Goal: Information Seeking & Learning: Learn about a topic

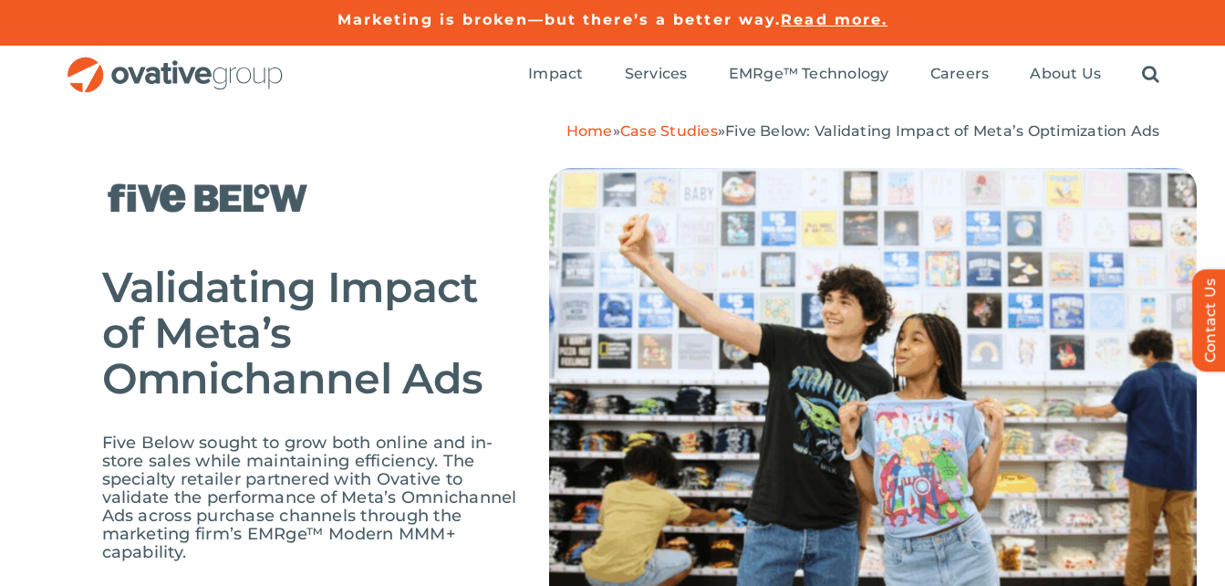
click at [119, 73] on img "OG_Full_horizontal_RGB" at bounding box center [175, 75] width 219 height 37
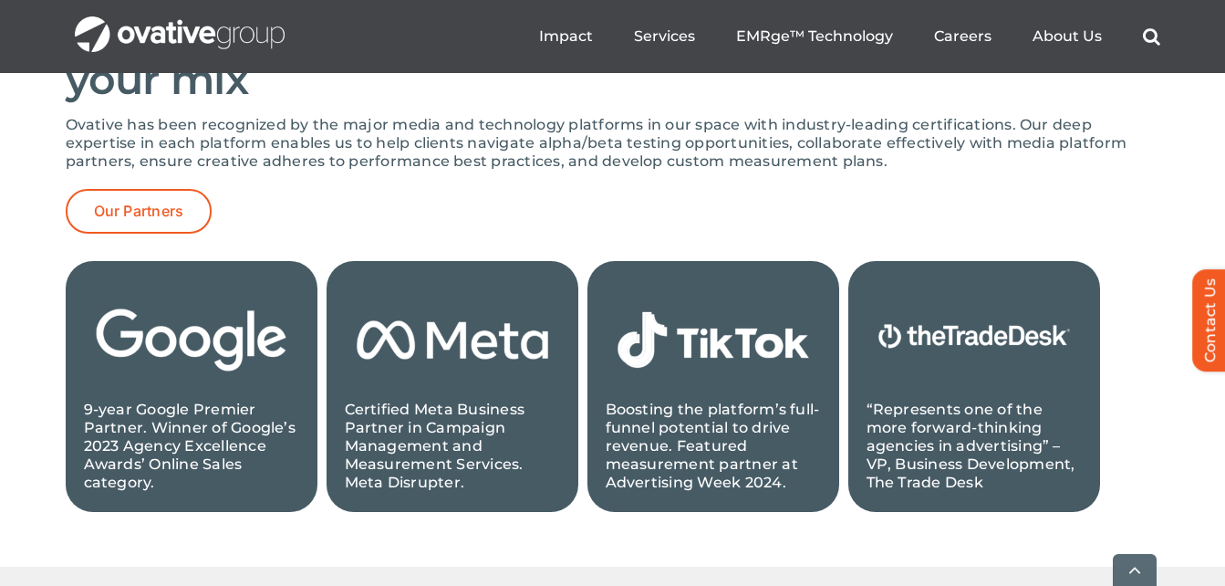
scroll to position [1916, 0]
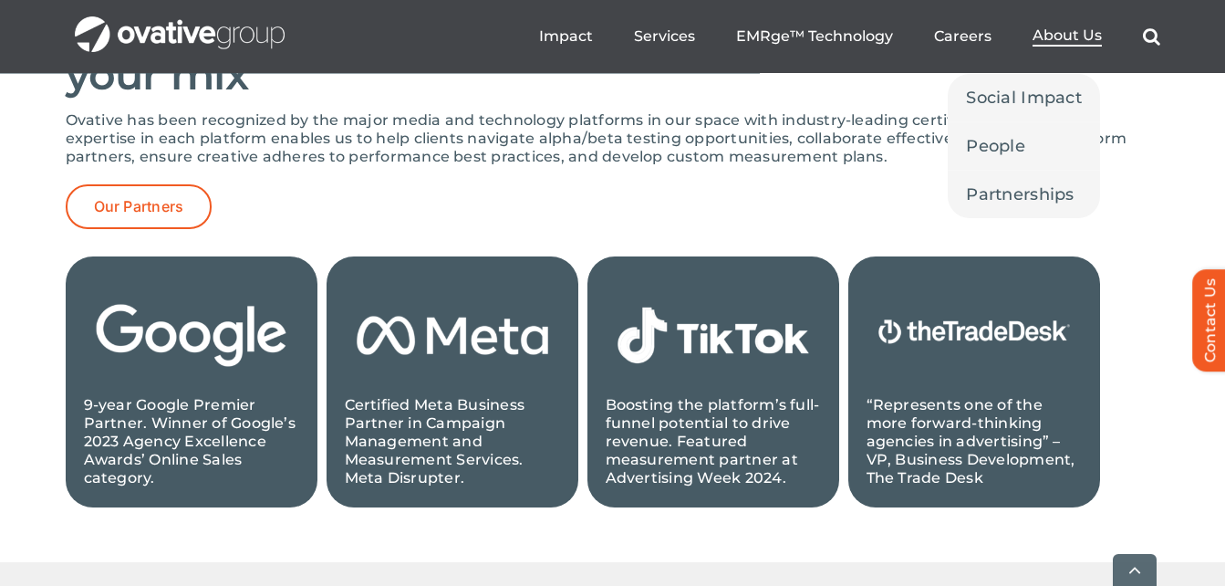
click at [1068, 46] on link "About Us" at bounding box center [1067, 36] width 69 height 20
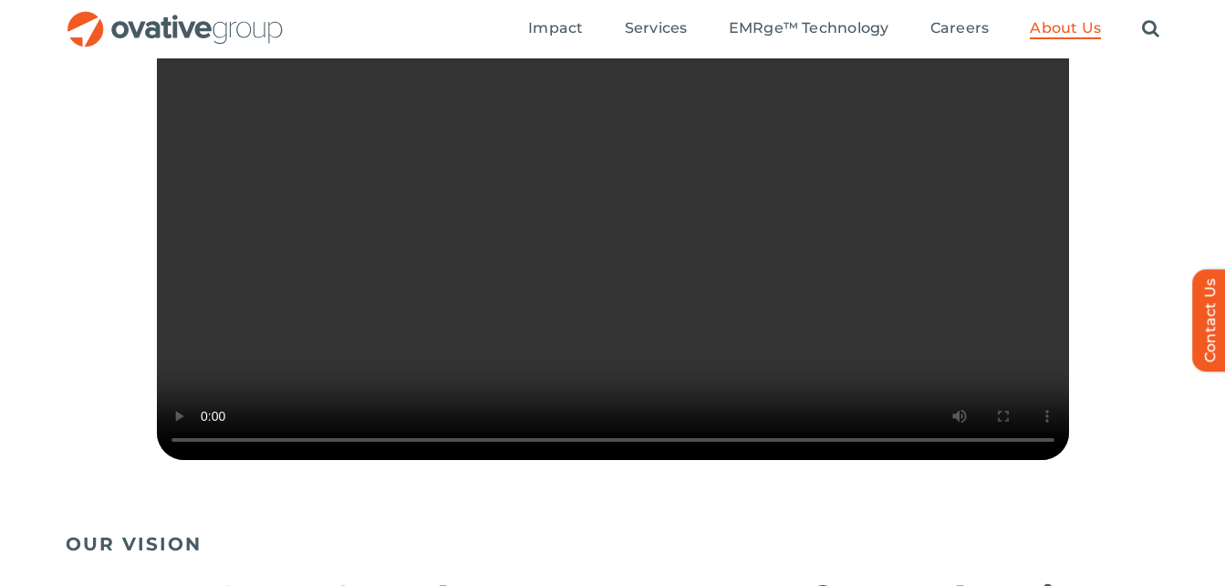
scroll to position [912, 0]
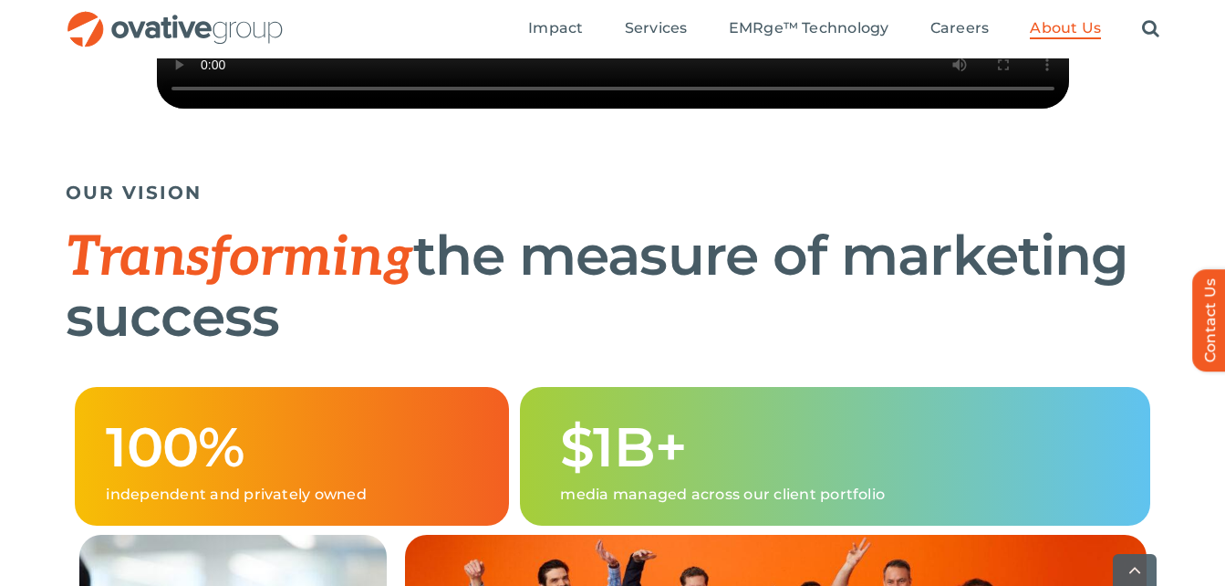
drag, startPoint x: 312, startPoint y: 384, endPoint x: 66, endPoint y: 307, distance: 258.3
click at [66, 307] on h1 "Transforming the measure of marketing success" at bounding box center [613, 286] width 1095 height 120
copy h1 "Transforming the measure of marketing success"
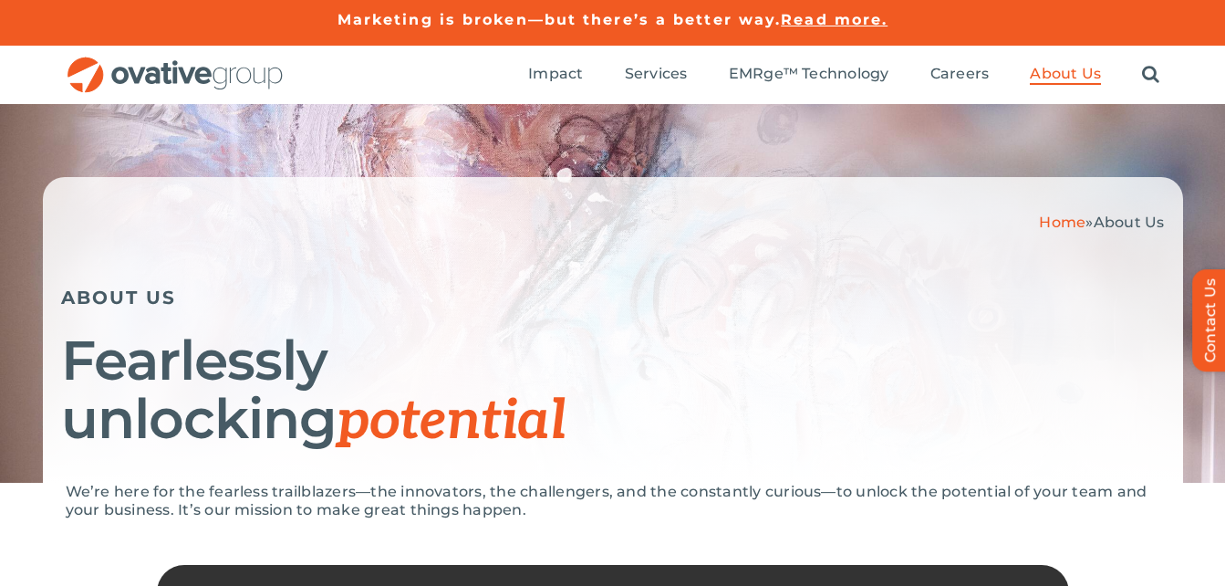
scroll to position [91, 0]
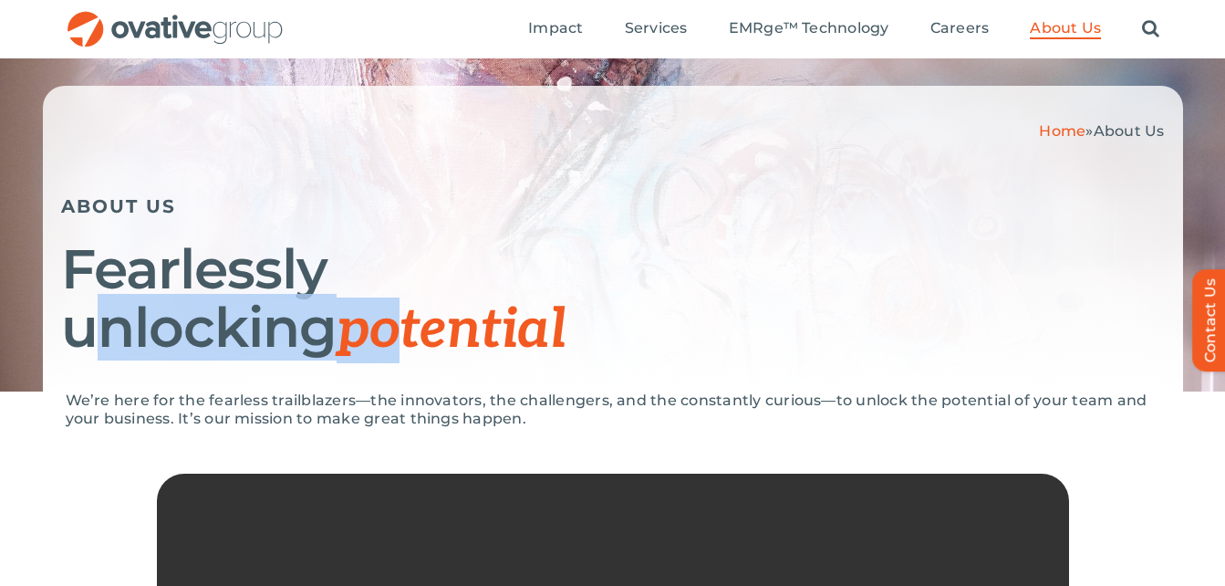
drag, startPoint x: 46, startPoint y: 386, endPoint x: 421, endPoint y: 382, distance: 375.0
click at [421, 382] on div "Home » About Us ABOUT US Fearlessly unlocking potential" at bounding box center [613, 239] width 1141 height 306
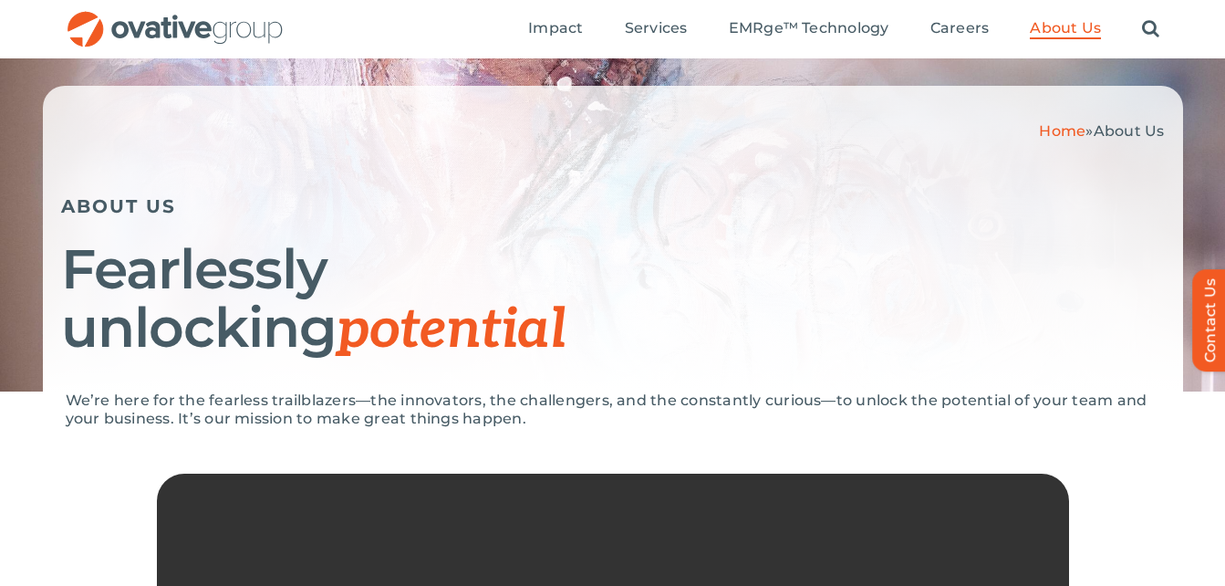
drag, startPoint x: 421, startPoint y: 382, endPoint x: 493, endPoint y: 405, distance: 75.6
click at [493, 405] on p "We’re here for the fearless trailblazers—the innovators, the challengers, and t…" at bounding box center [613, 409] width 1095 height 36
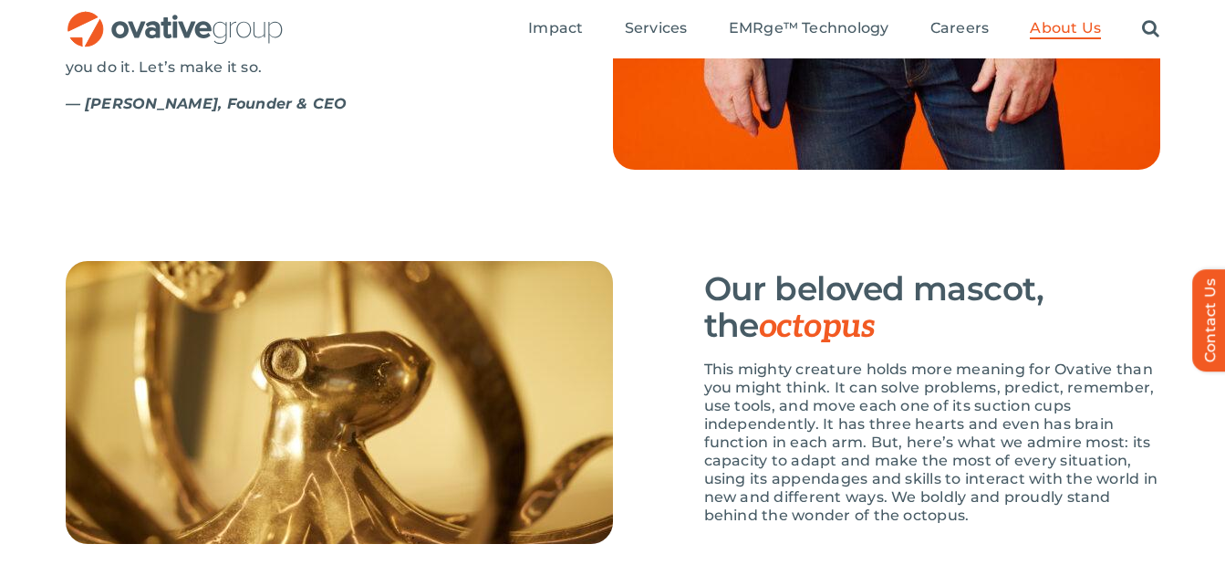
scroll to position [2375, 0]
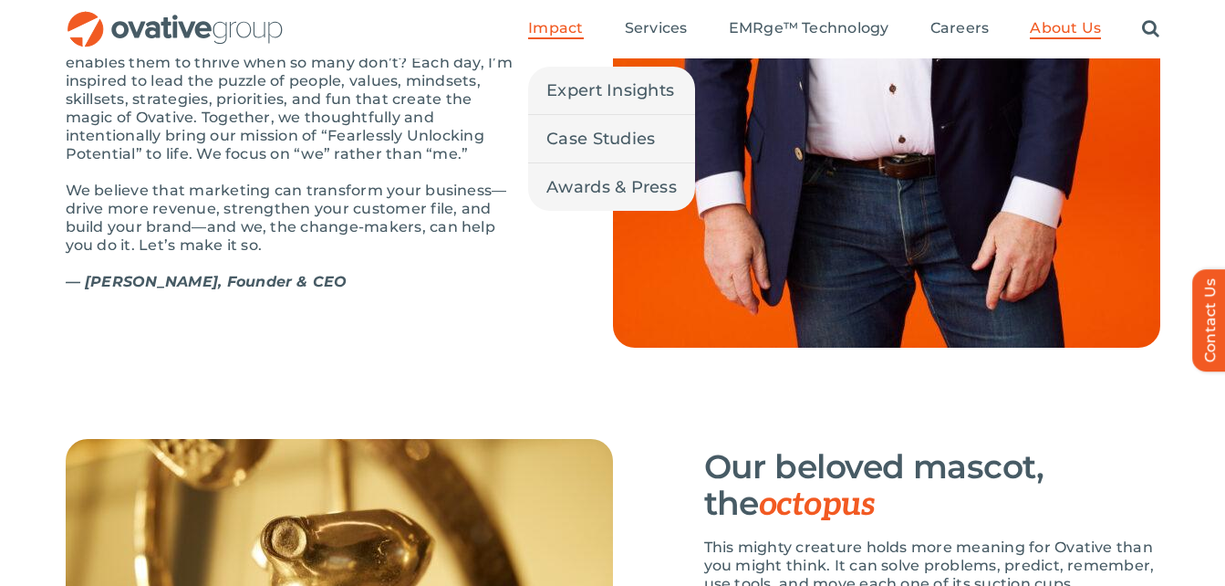
click at [577, 36] on span "Impact" at bounding box center [555, 28] width 55 height 18
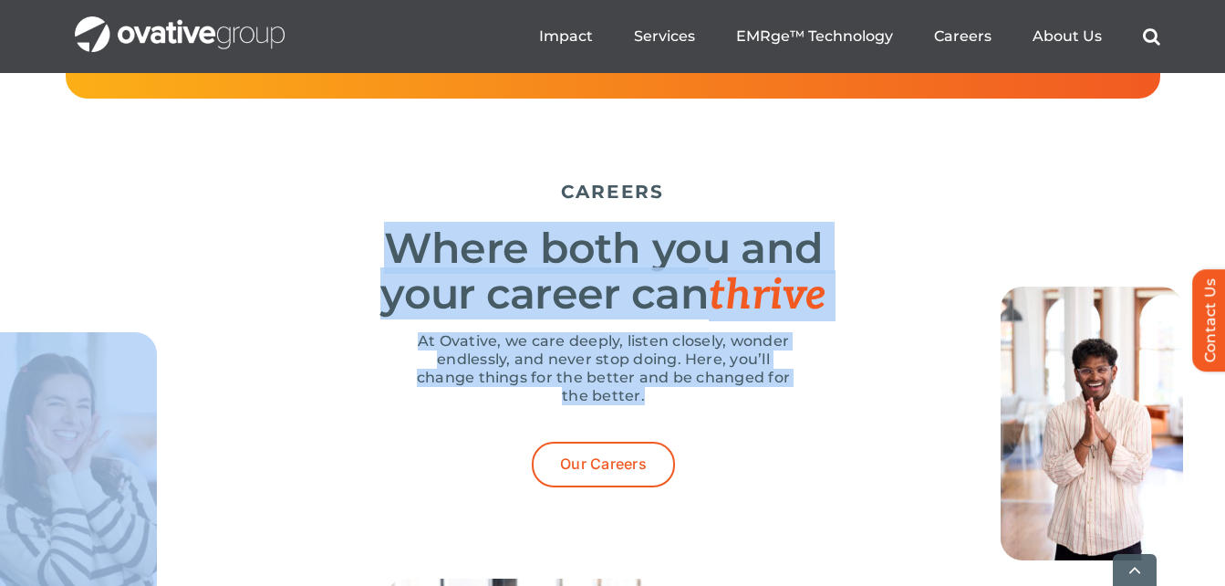
scroll to position [5597, 0]
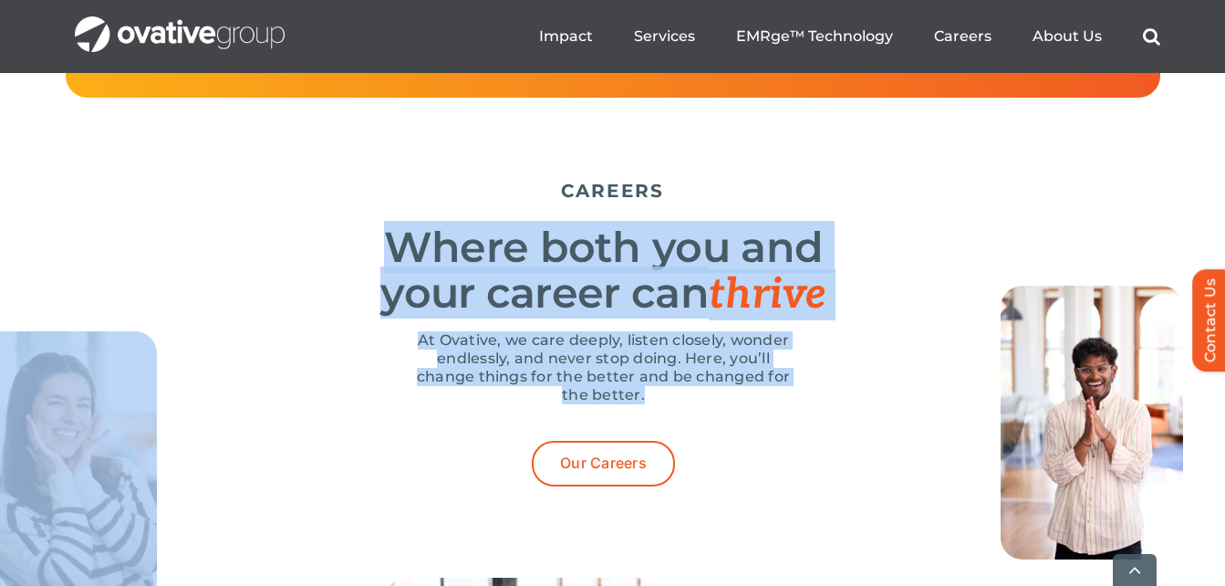
drag, startPoint x: 389, startPoint y: 302, endPoint x: 659, endPoint y: 448, distance: 307.0
copy div "Where both you and your career can thrive At Ovative, we care deeply, listen cl…"
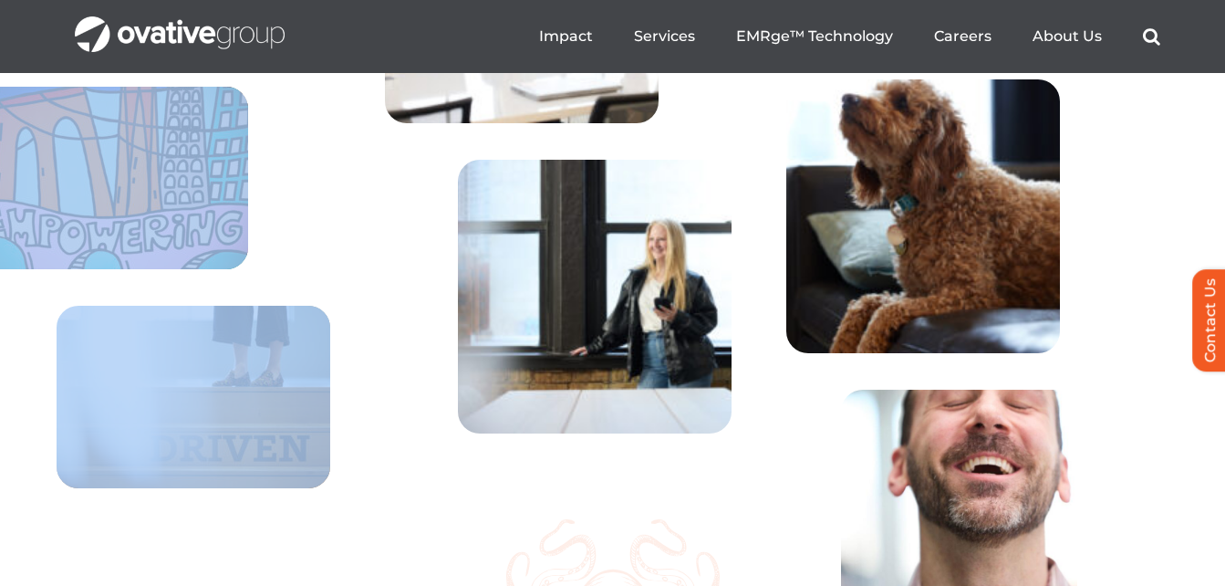
scroll to position [6235, 0]
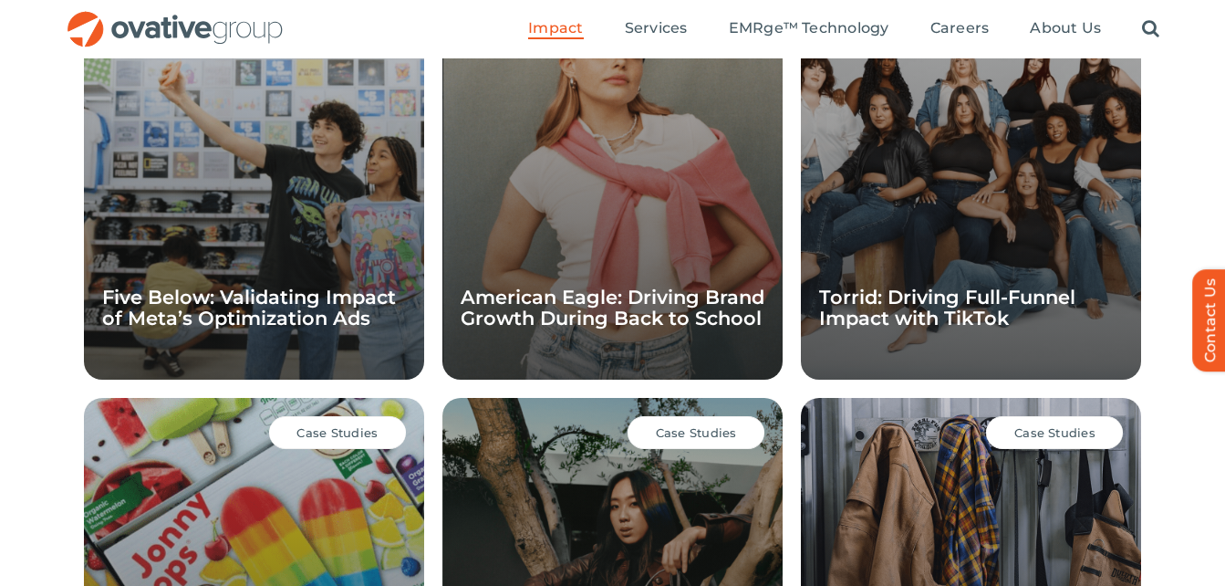
scroll to position [1264, 0]
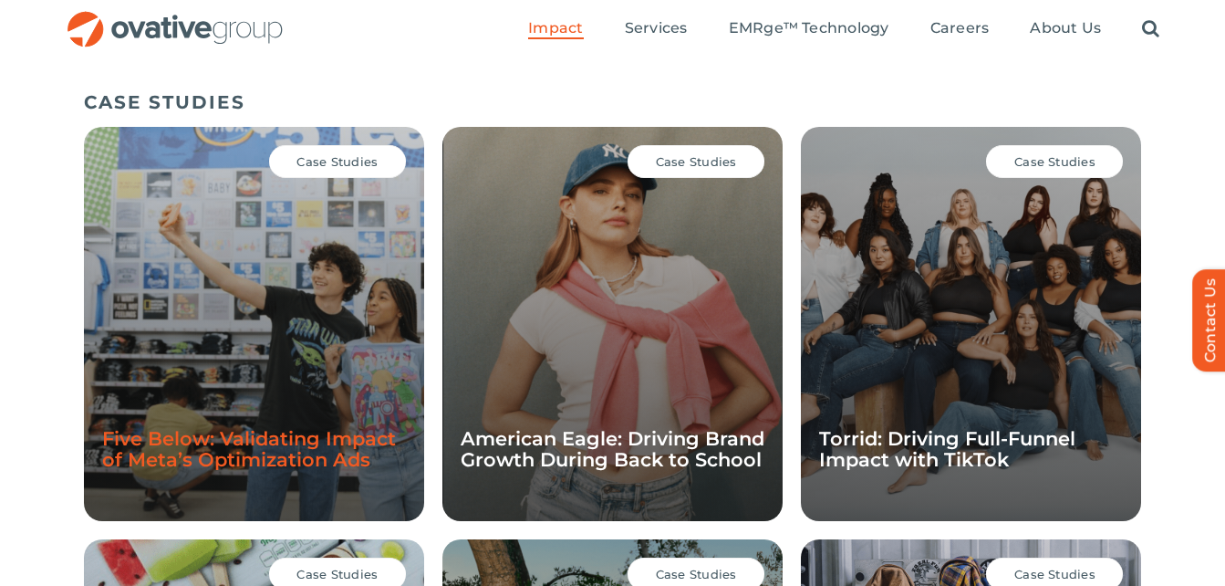
click at [282, 451] on link "Five Below: Validating Impact of Meta’s Optimization Ads" at bounding box center [249, 449] width 294 height 44
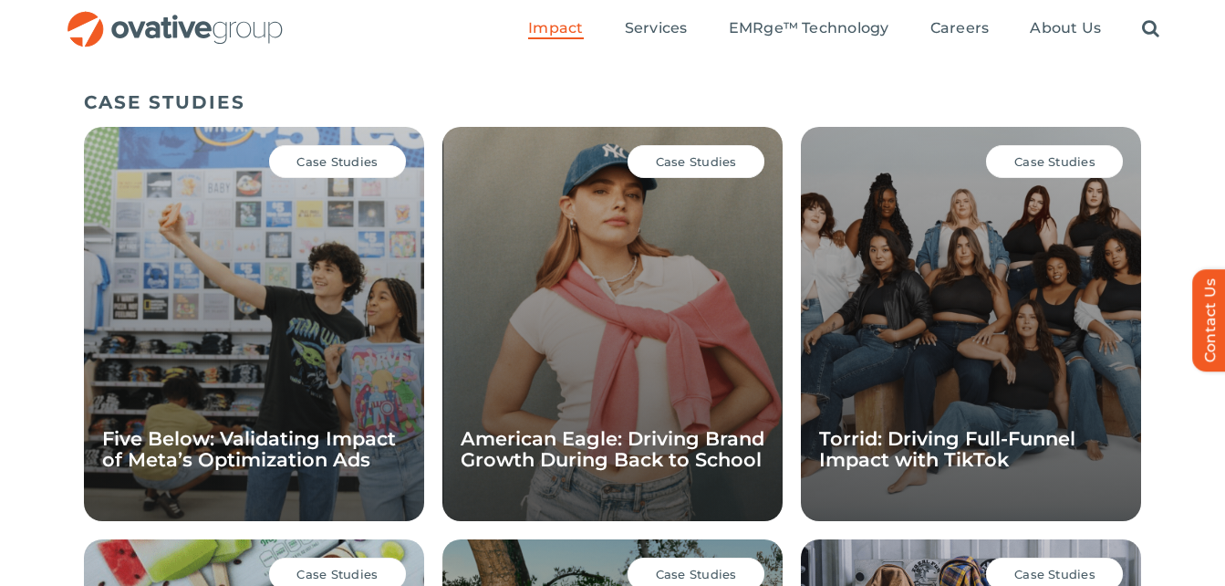
click at [307, 383] on div "Case Studies Five Below: Validating Impact of Meta’s Optimization Ads" at bounding box center [254, 324] width 340 height 394
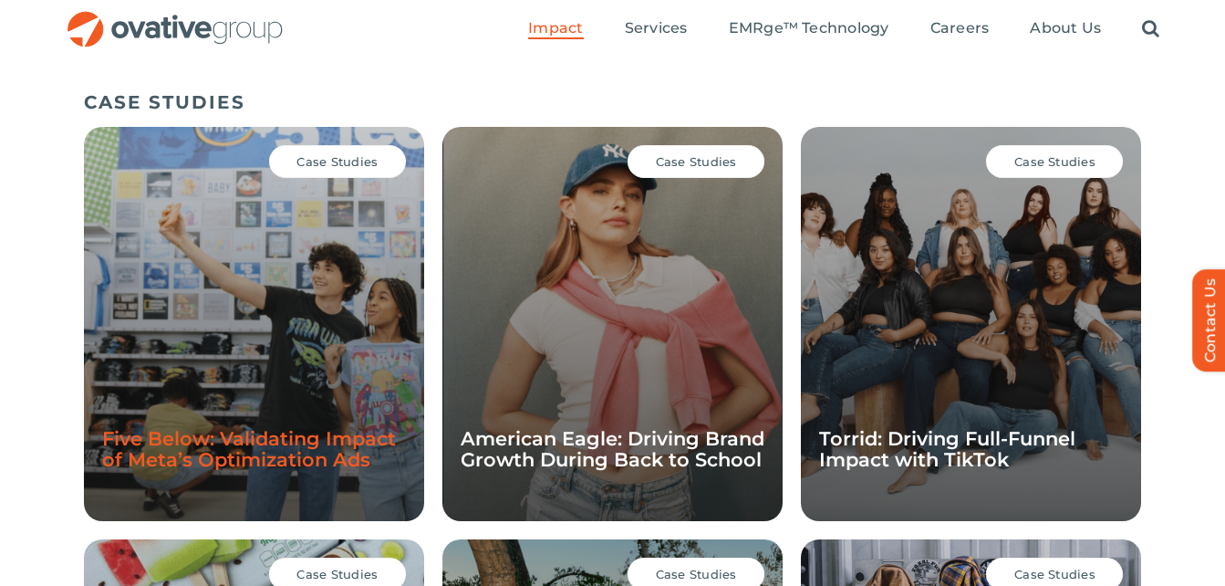
click at [275, 433] on link "Five Below: Validating Impact of Meta’s Optimization Ads" at bounding box center [249, 449] width 294 height 44
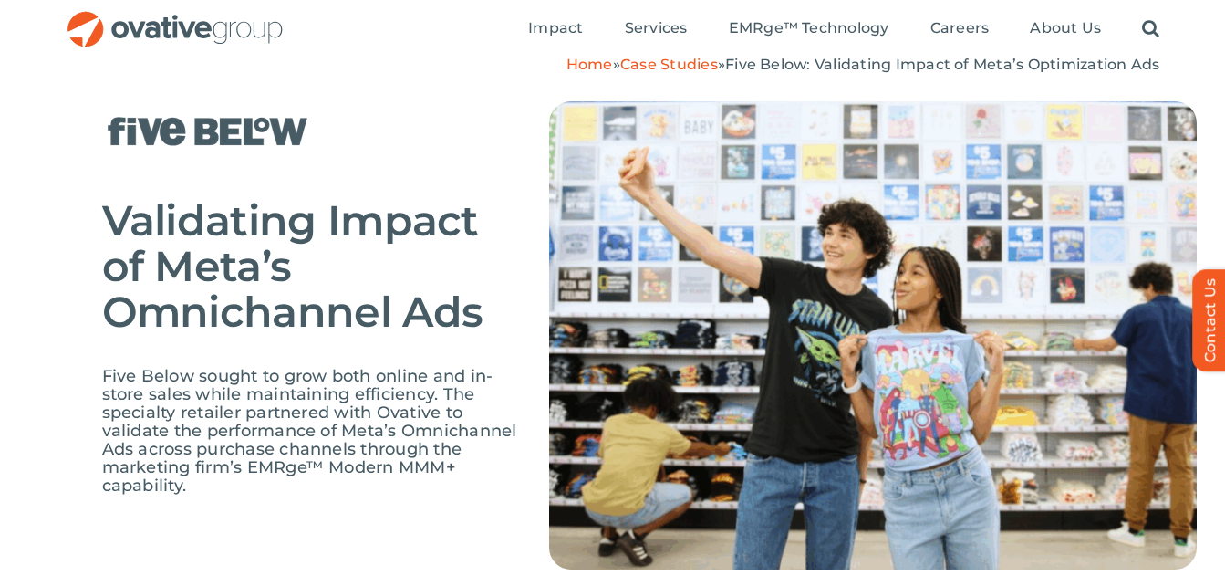
scroll to position [182, 0]
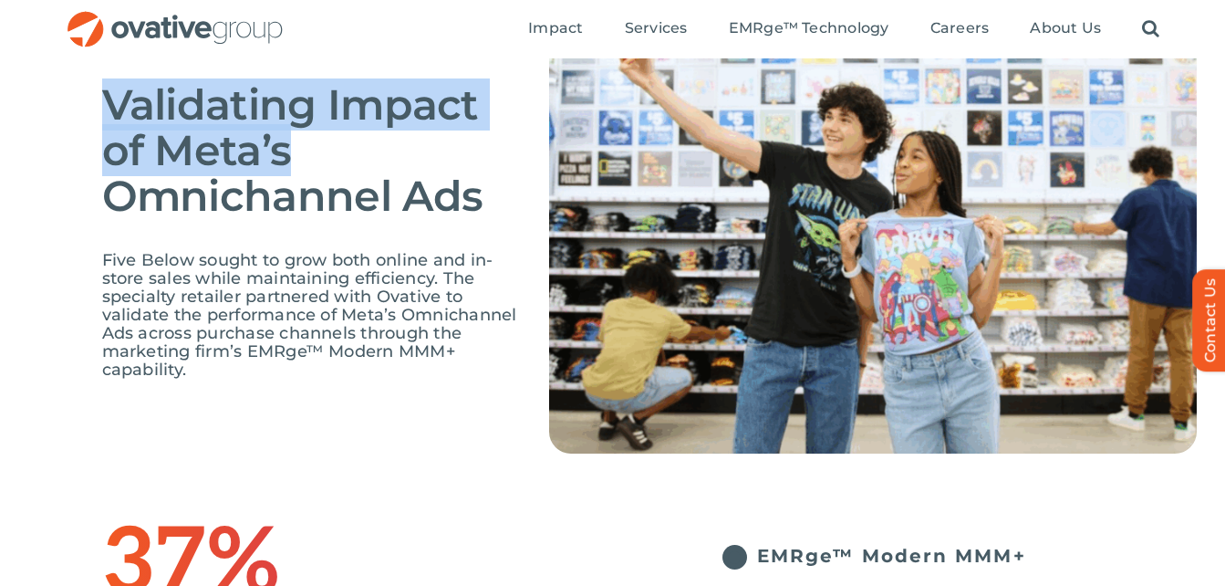
drag, startPoint x: 304, startPoint y: 160, endPoint x: 99, endPoint y: 104, distance: 212.7
click at [99, 104] on div "Validating Impact of Meta’s Omnichannel Ads Five Below sought to grow both onli…" at bounding box center [612, 233] width 1225 height 550
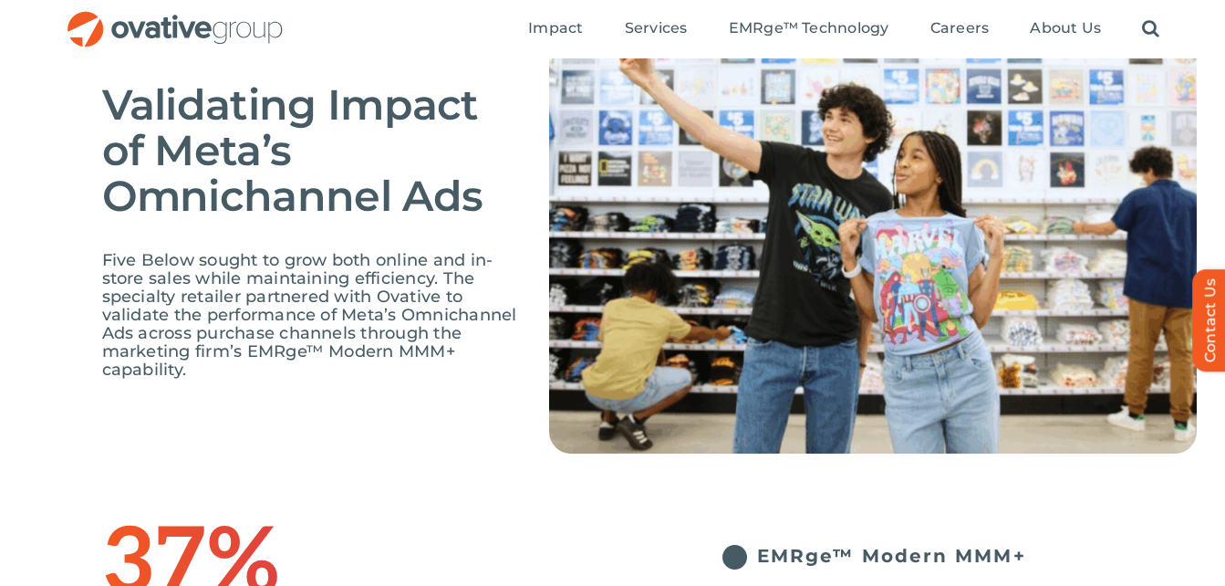
drag, startPoint x: 99, startPoint y: 104, endPoint x: 304, endPoint y: 215, distance: 233.5
click at [304, 215] on span "Validating Impact of Meta’s Omnichannel Ads" at bounding box center [292, 149] width 381 height 143
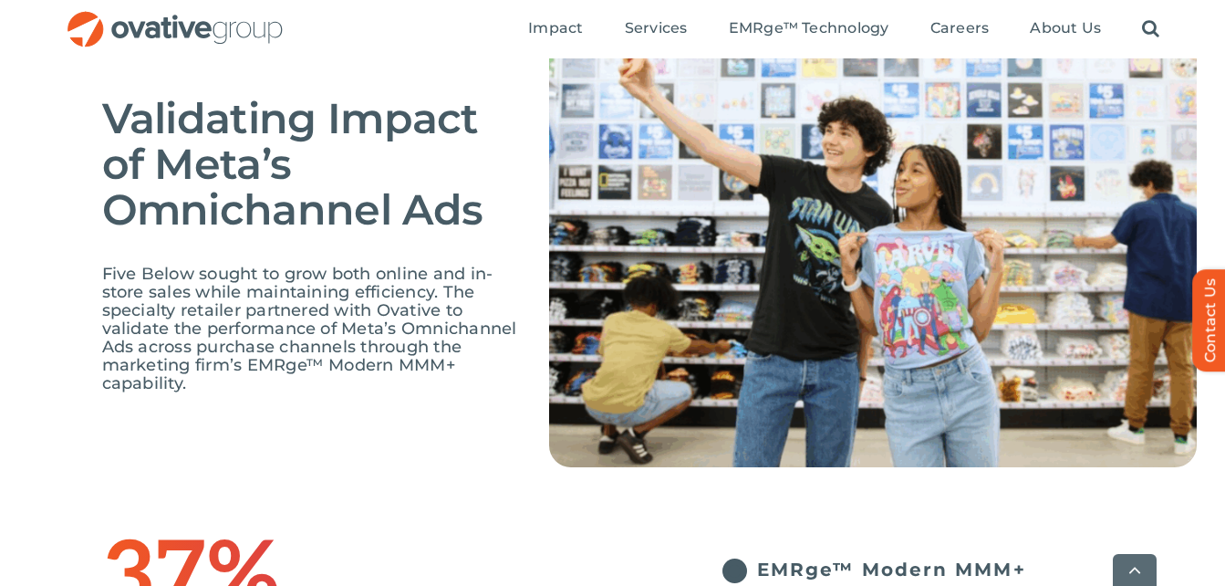
scroll to position [0, 0]
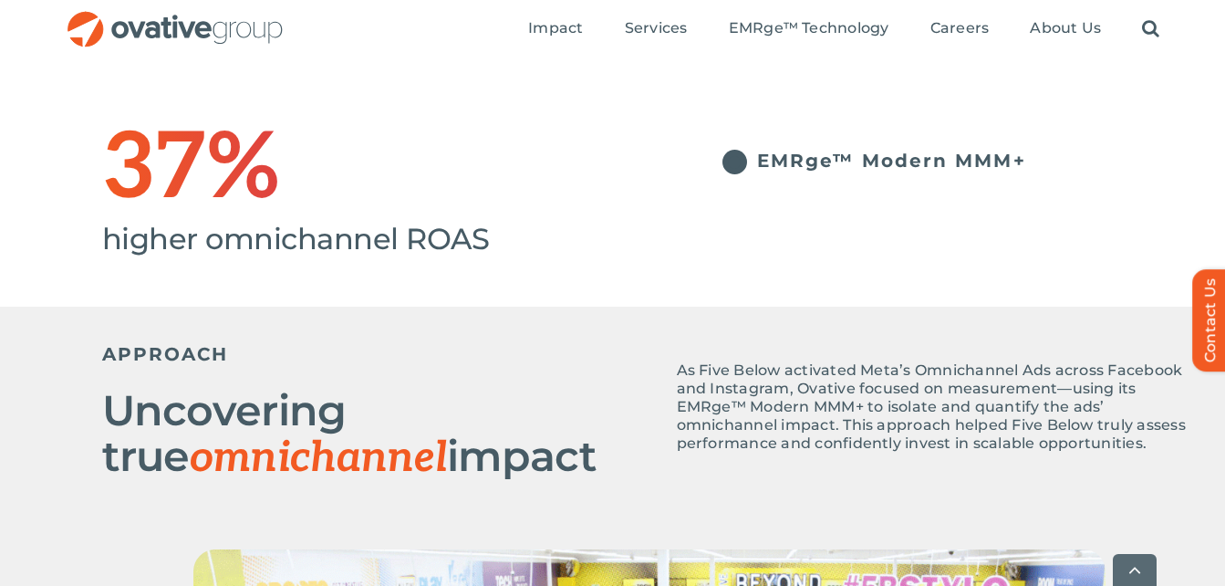
scroll to position [821, 0]
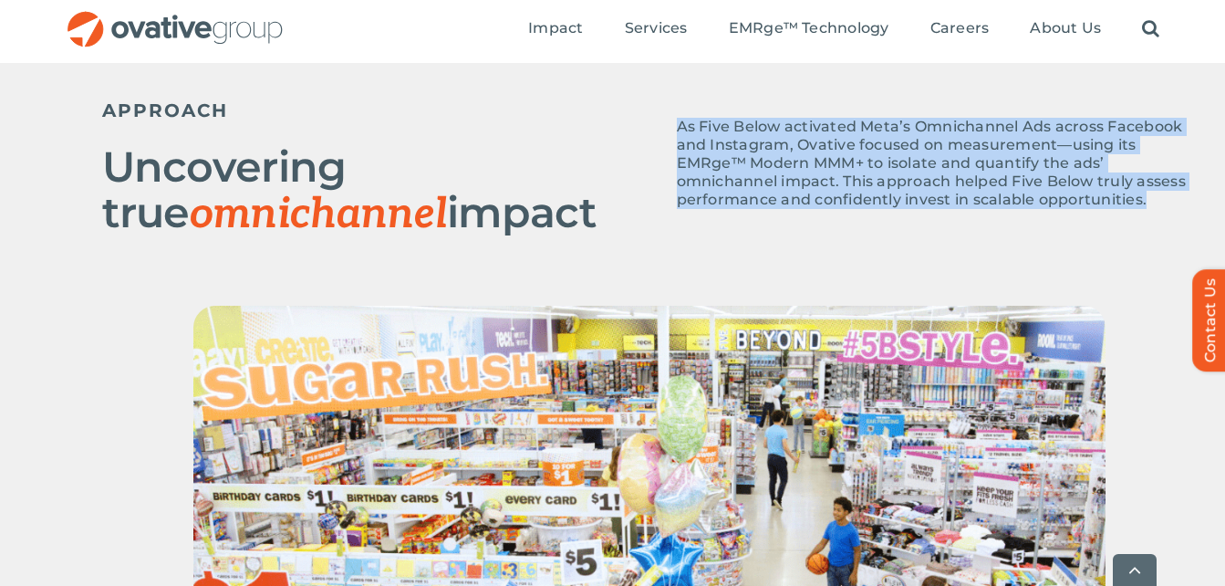
drag, startPoint x: 680, startPoint y: 121, endPoint x: 1149, endPoint y: 224, distance: 480.2
click at [1149, 224] on div "As Five Below activated Meta’s Omnichannel Ads across Facebook and Instagram, O…" at bounding box center [937, 172] width 520 height 109
copy p "As Five Below activated Meta’s Omnichannel Ads across Facebook and Instagram, O…"
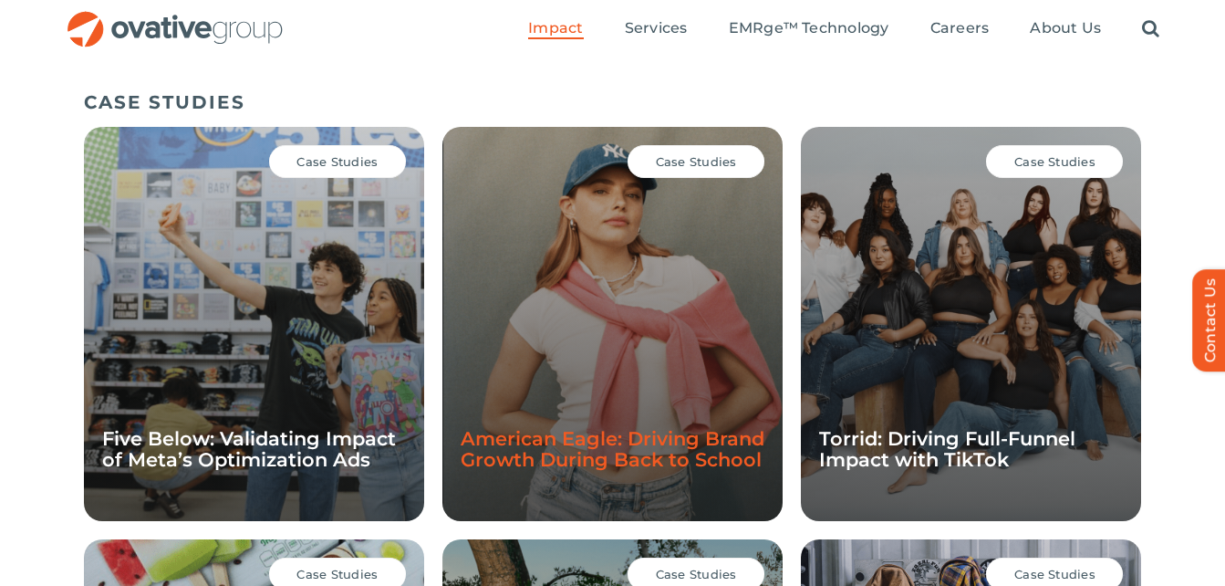
click at [652, 444] on link "American Eagle: Driving Brand Growth During Back to School" at bounding box center [613, 449] width 304 height 44
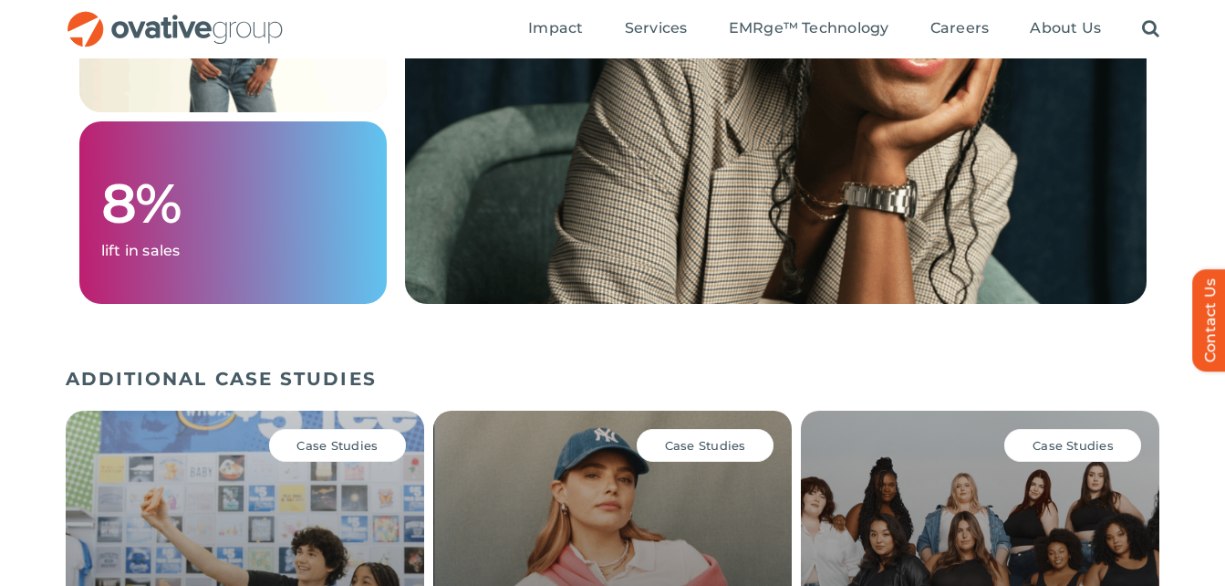
scroll to position [1952, 0]
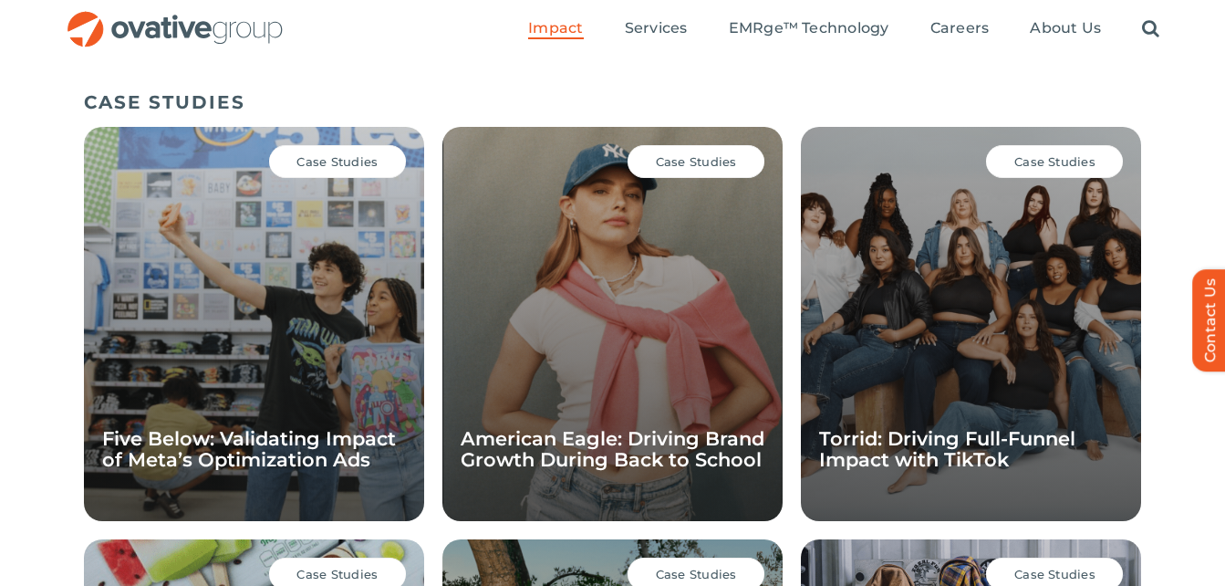
click at [204, 376] on div "Case Studies Five Below: Validating Impact of Meta’s Optimization Ads" at bounding box center [254, 324] width 340 height 394
click at [219, 309] on div "Case Studies Five Below: Validating Impact of Meta’s Optimization Ads" at bounding box center [254, 324] width 340 height 394
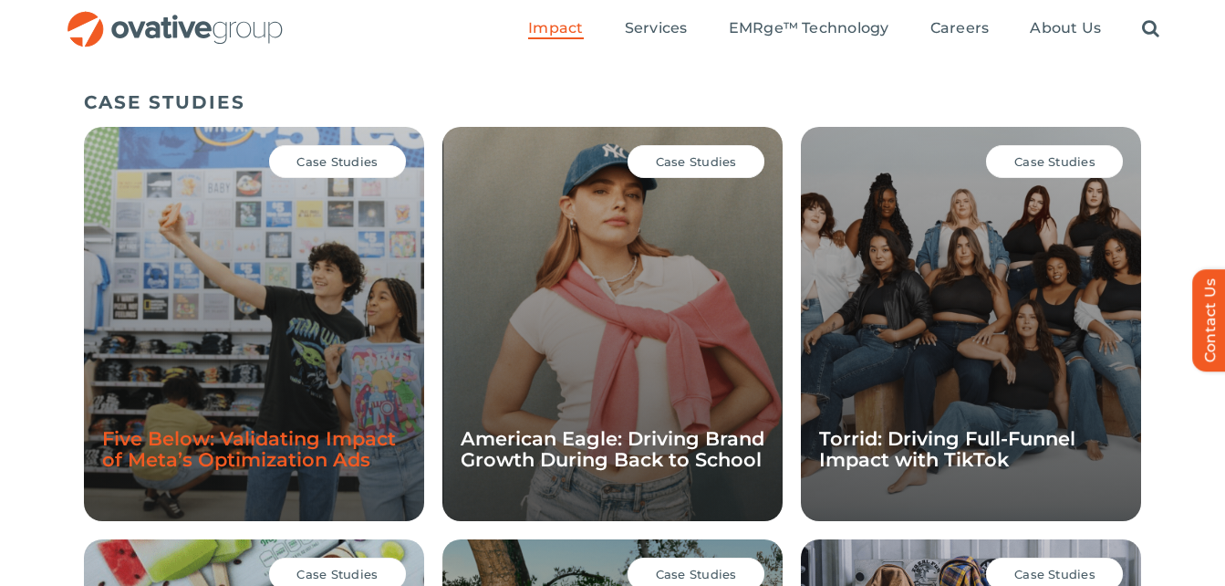
click at [248, 440] on link "Five Below: Validating Impact of Meta’s Optimization Ads" at bounding box center [249, 449] width 294 height 44
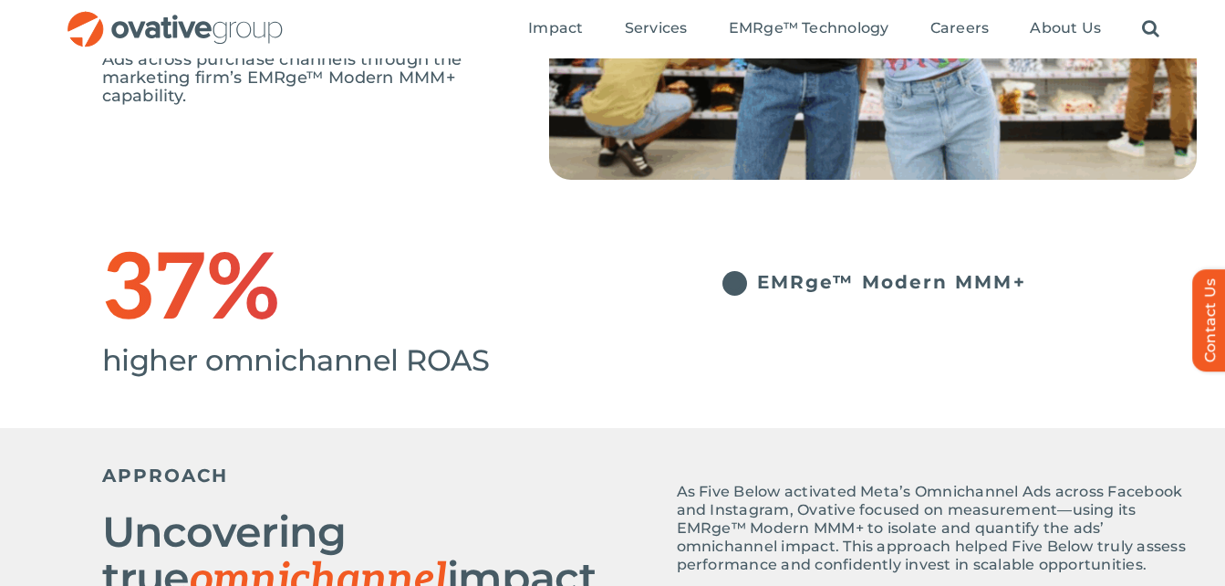
scroll to position [274, 0]
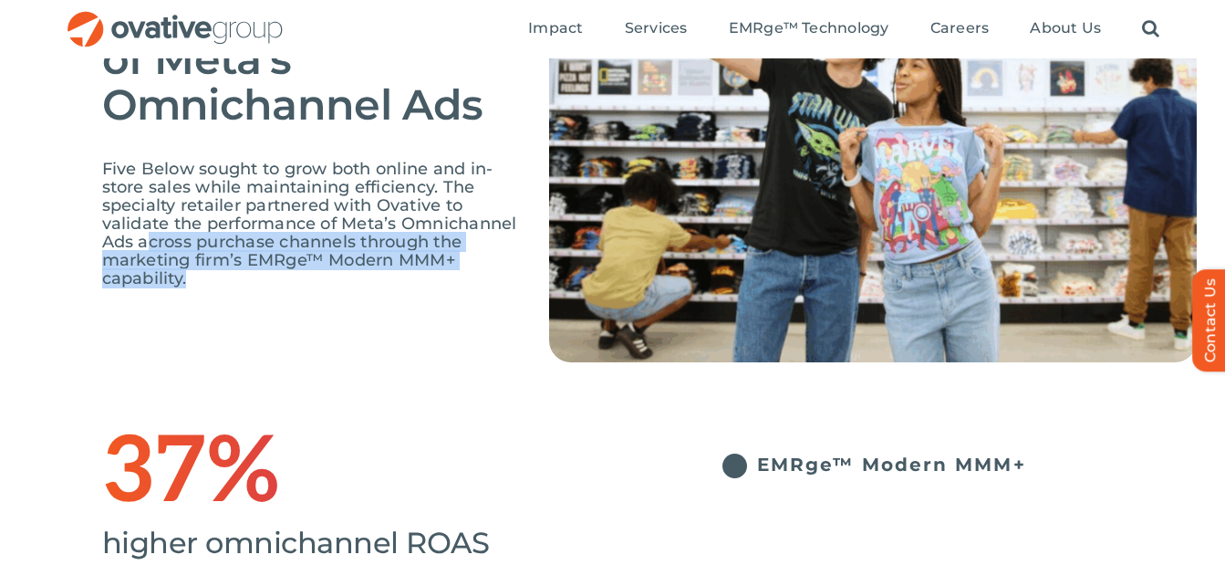
drag, startPoint x: 150, startPoint y: 235, endPoint x: 421, endPoint y: 270, distance: 273.3
click at [421, 270] on p "Five Below sought to grow both online and in-store sales while maintaining effi…" at bounding box center [312, 224] width 420 height 128
click at [208, 289] on div "Five Below sought to grow both online and in-store sales while maintaining effi…" at bounding box center [312, 233] width 420 height 146
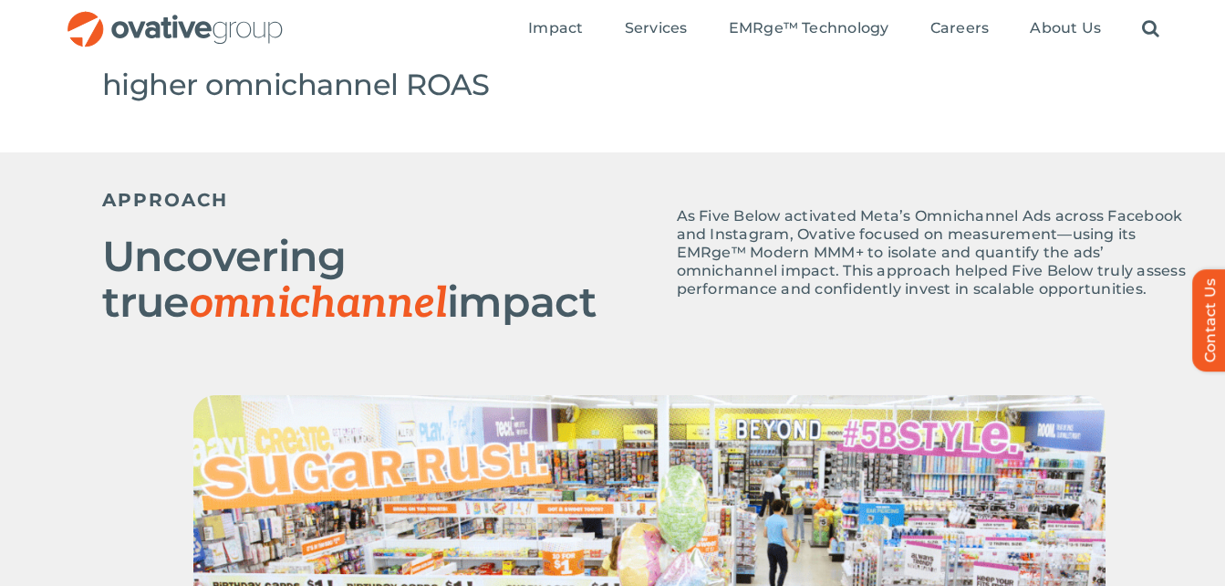
scroll to position [730, 0]
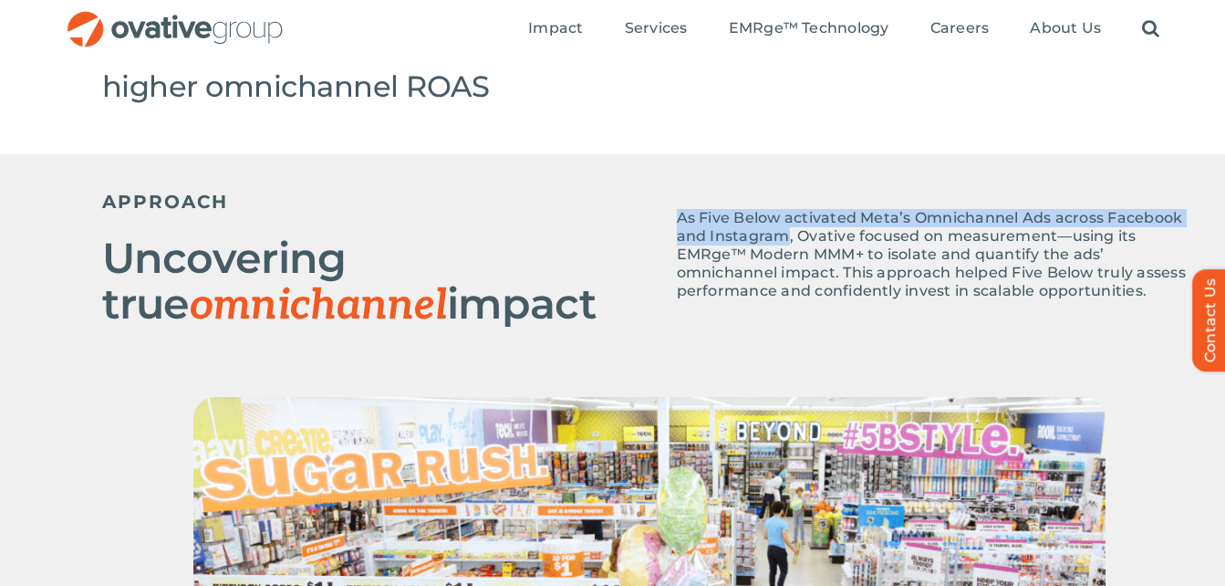
drag, startPoint x: 787, startPoint y: 229, endPoint x: 653, endPoint y: 200, distance: 137.3
click at [653, 200] on div "As Five Below activated Meta’s Omnichannel Ads across Facebook and Instagram, O…" at bounding box center [923, 250] width 547 height 137
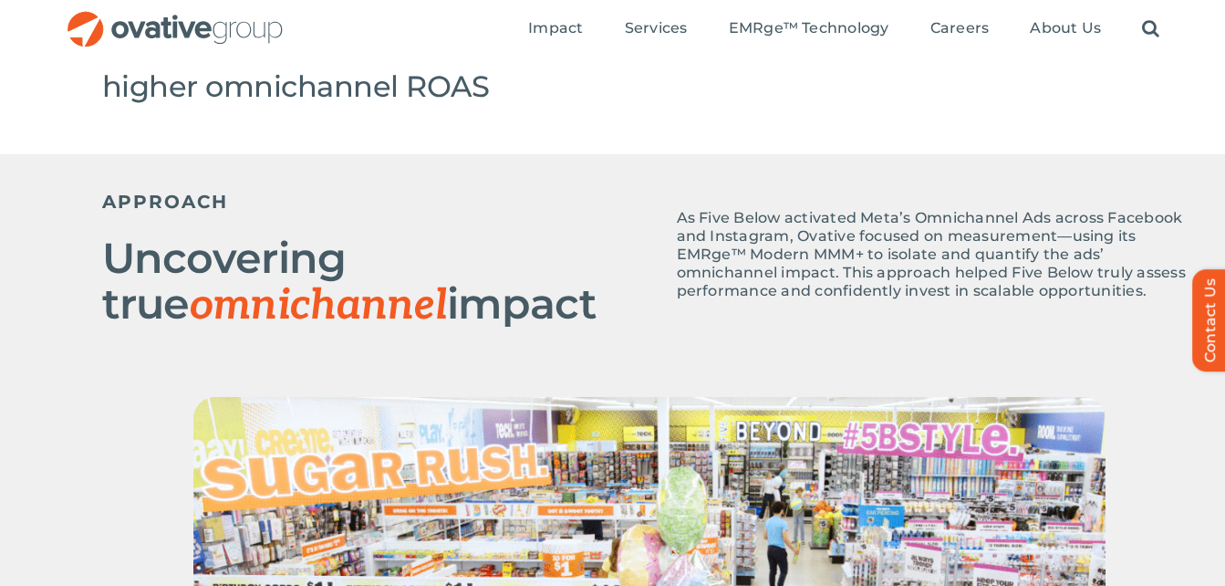
drag, startPoint x: 653, startPoint y: 200, endPoint x: 738, endPoint y: 248, distance: 97.7
click at [738, 248] on p "As Five Below activated Meta’s Omnichannel Ads across Facebook and Instagram, O…" at bounding box center [937, 254] width 520 height 91
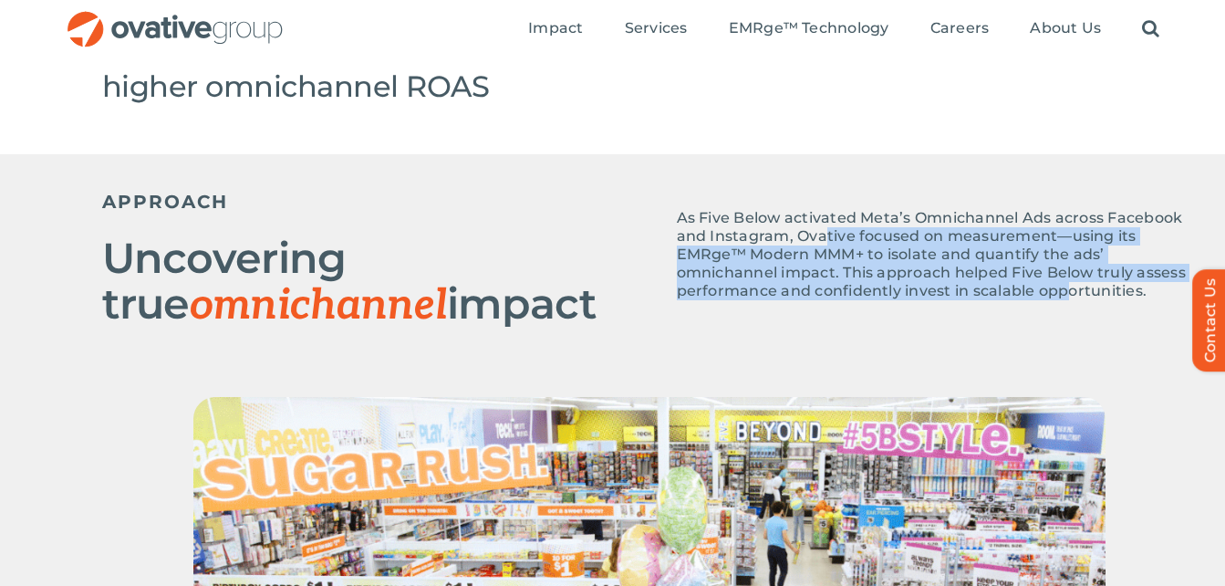
drag, startPoint x: 824, startPoint y: 242, endPoint x: 1069, endPoint y: 295, distance: 251.1
click at [1069, 295] on p "As Five Below activated Meta’s Omnichannel Ads across Facebook and Instagram, O…" at bounding box center [937, 254] width 520 height 91
click at [750, 283] on p "As Five Below activated Meta’s Omnichannel Ads across Facebook and Instagram, O…" at bounding box center [937, 254] width 520 height 91
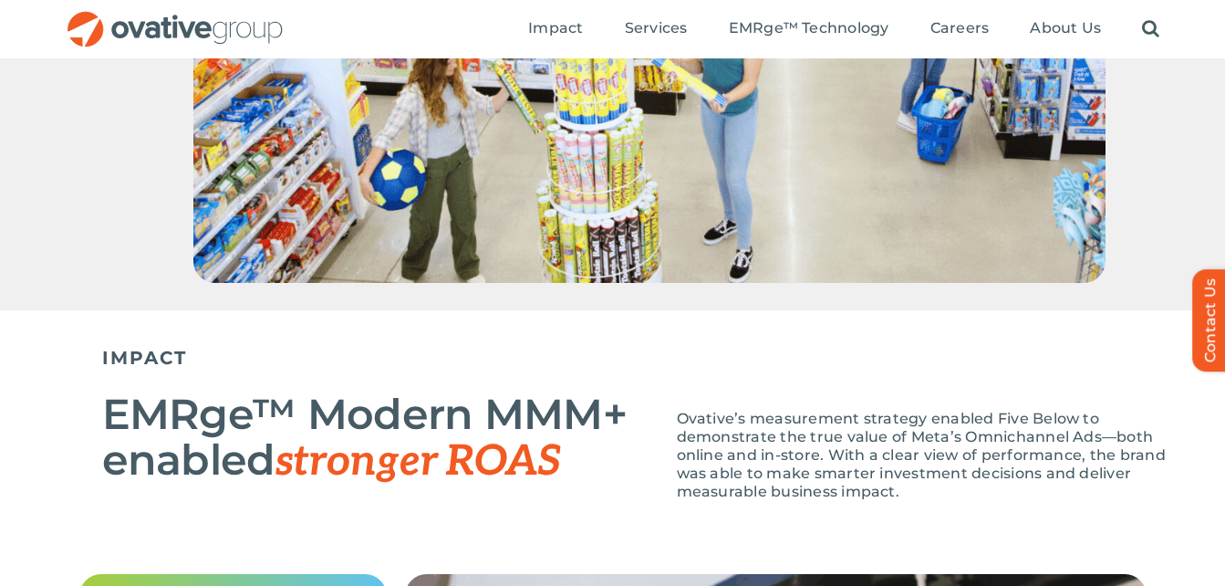
scroll to position [1460, 0]
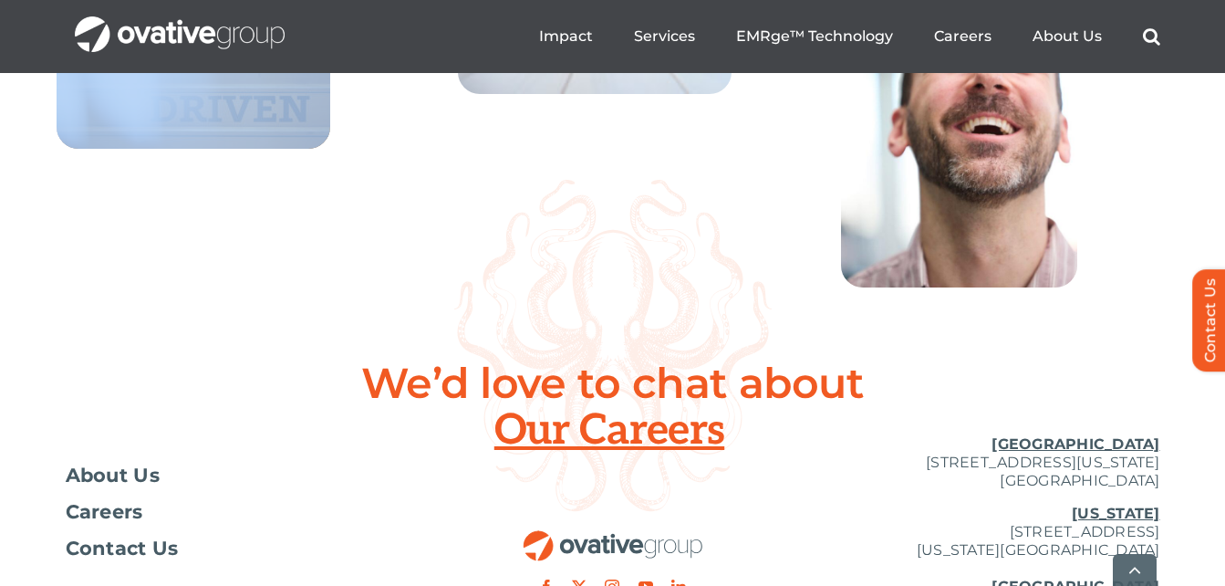
scroll to position [6875, 0]
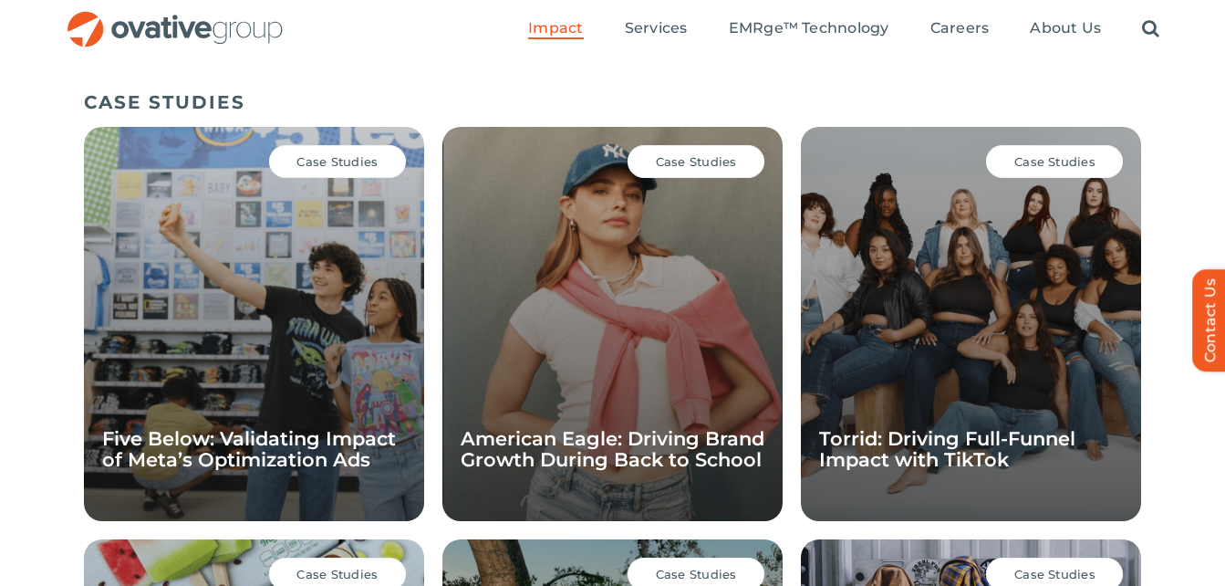
click at [609, 379] on div "Case Studies American Eagle: Driving Brand Growth During Back to School" at bounding box center [613, 324] width 340 height 394
click at [576, 424] on div "Case Studies American Eagle: Driving Brand Growth During Back to School" at bounding box center [613, 324] width 340 height 394
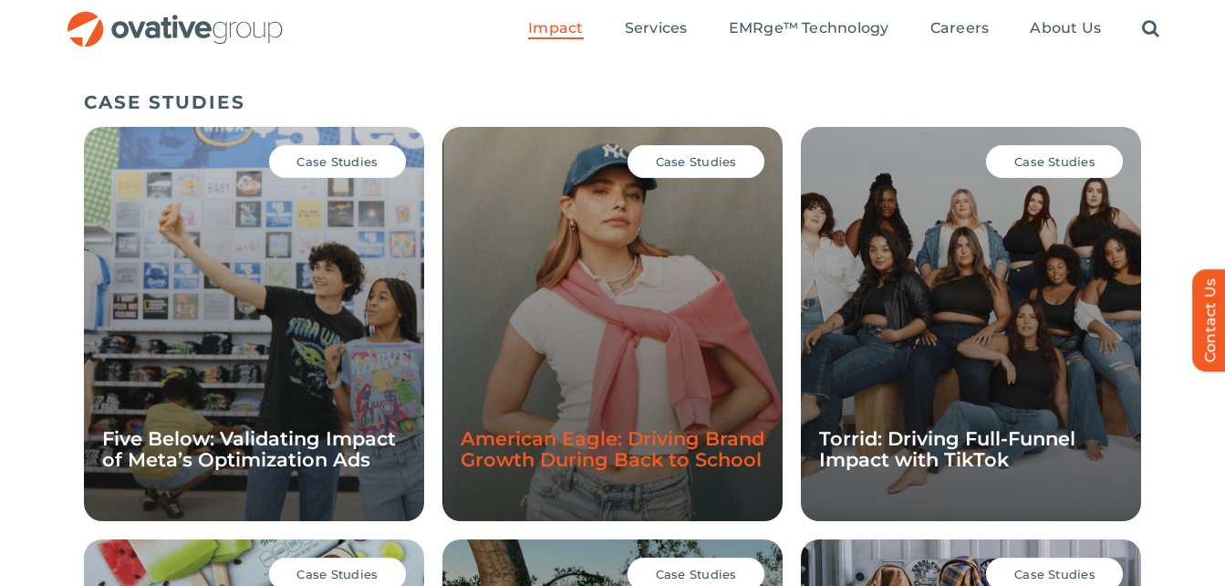
click at [570, 437] on link "American Eagle: Driving Brand Growth During Back to School" at bounding box center [613, 449] width 304 height 44
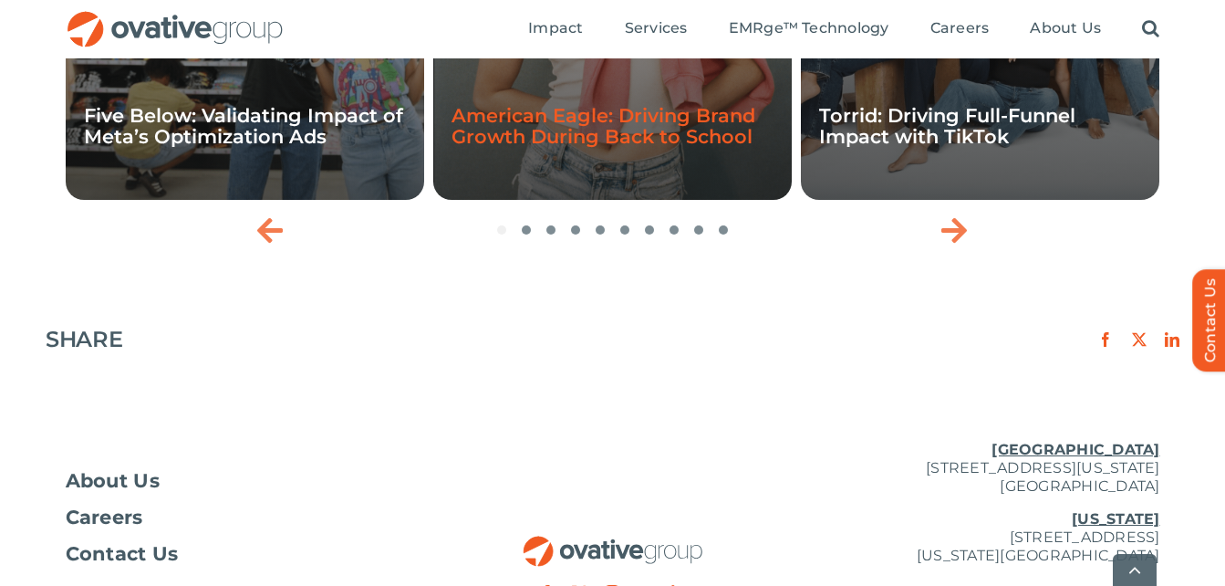
scroll to position [3047, 0]
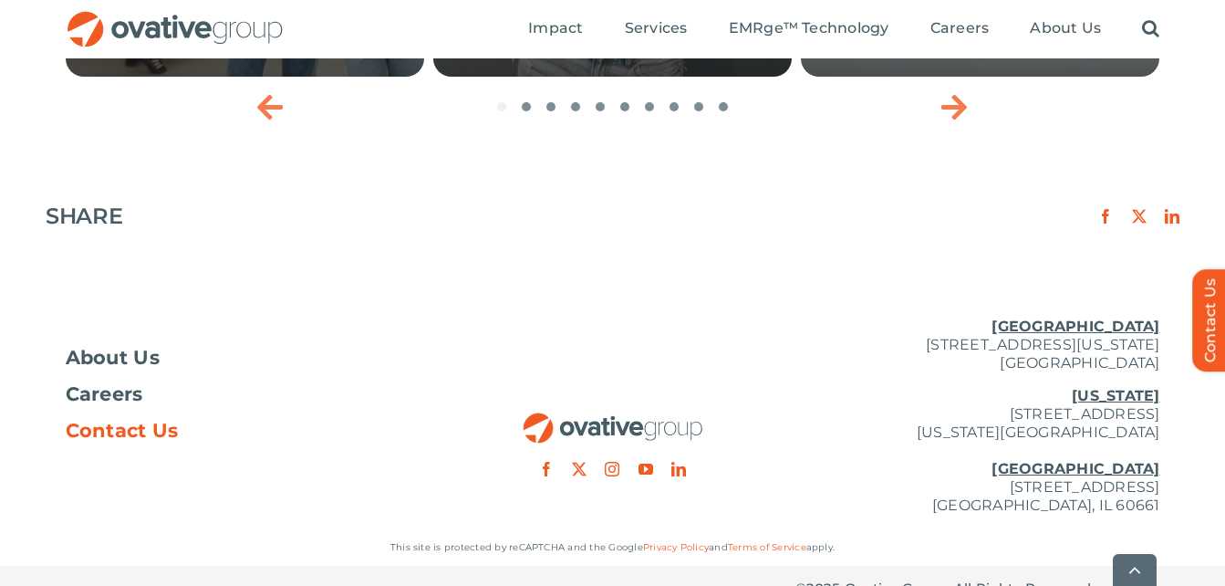
click span "Contact Us"
click span "About Us"
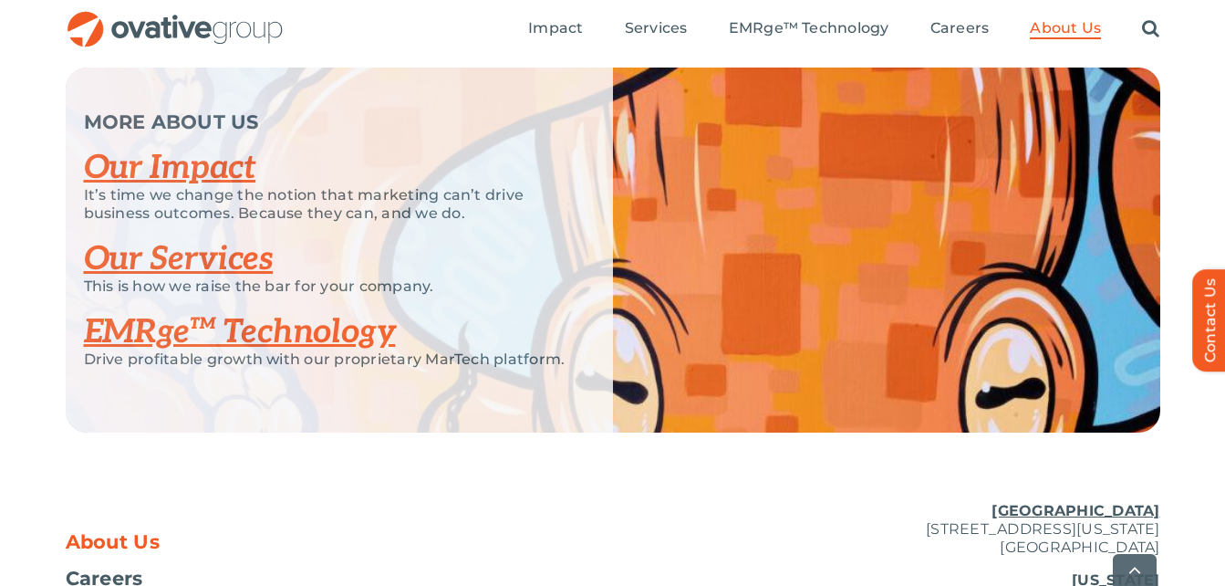
scroll to position [4109, 0]
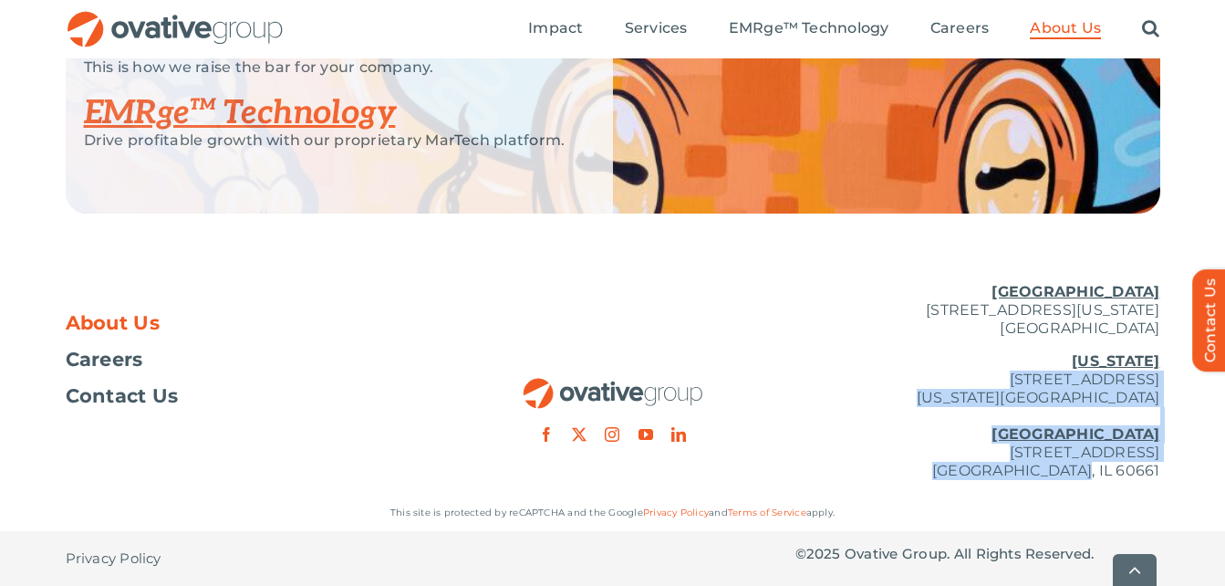
drag, startPoint x: 944, startPoint y: 374, endPoint x: 1157, endPoint y: 474, distance: 234.7
click at [1157, 474] on p "[US_STATE][GEOGRAPHIC_DATA][STREET_ADDRESS][US_STATE] [GEOGRAPHIC_DATA] [STREET…" at bounding box center [978, 416] width 365 height 128
click at [969, 401] on p "[US_STATE][GEOGRAPHIC_DATA][STREET_ADDRESS][US_STATE] [GEOGRAPHIC_DATA] [STREET…" at bounding box center [978, 416] width 365 height 128
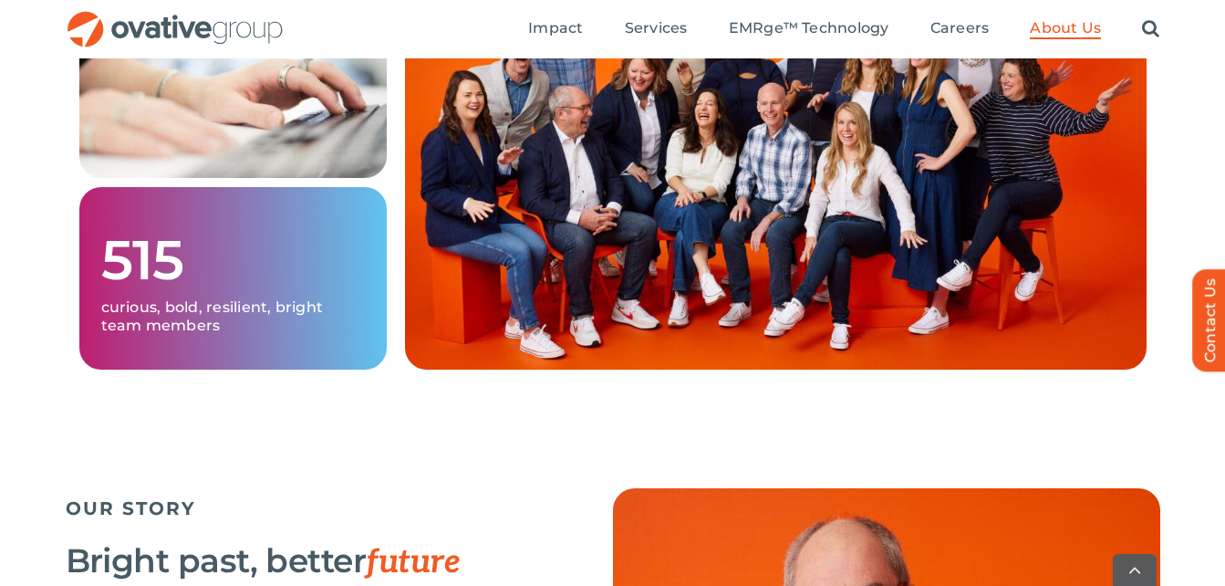
scroll to position [1645, 0]
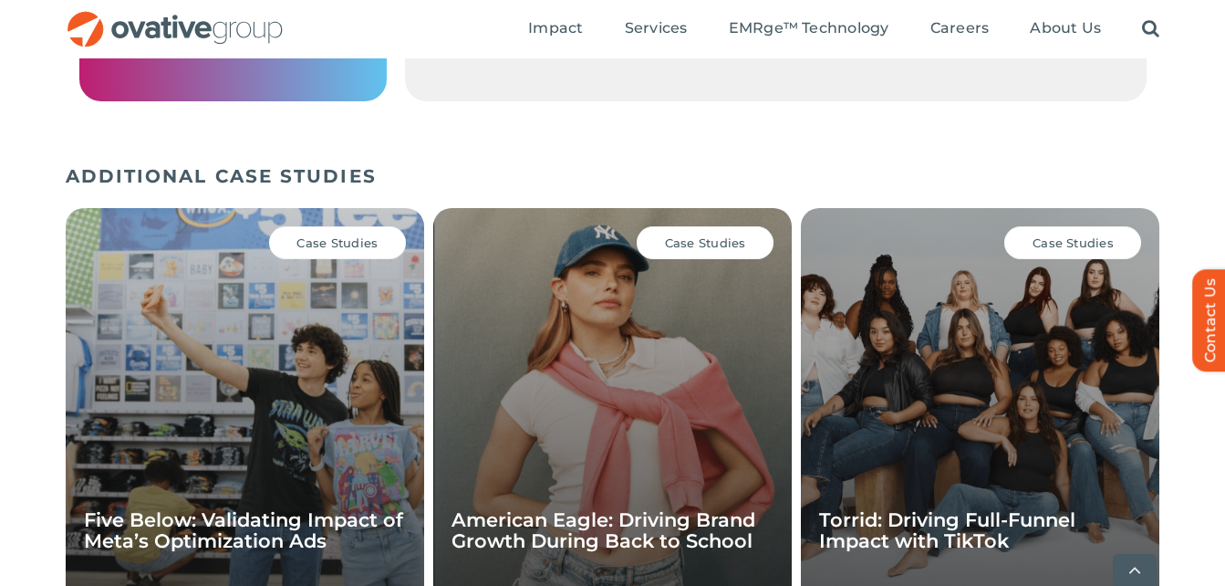
scroll to position [2597, 0]
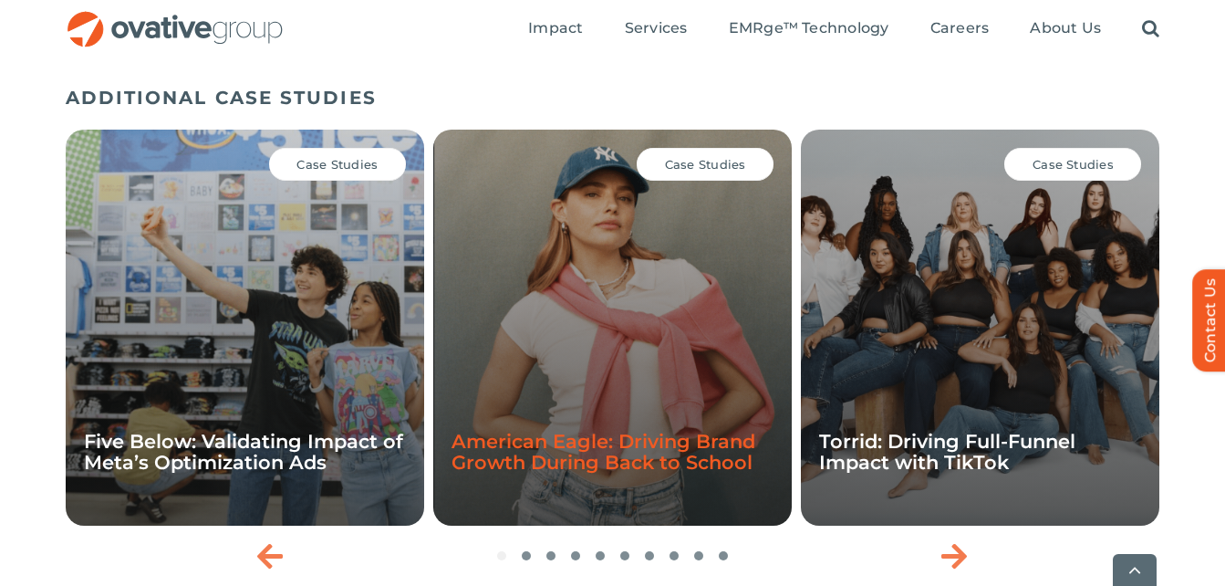
click at [557, 433] on link "American Eagle: Driving Brand Growth During Back to School" at bounding box center [604, 452] width 304 height 44
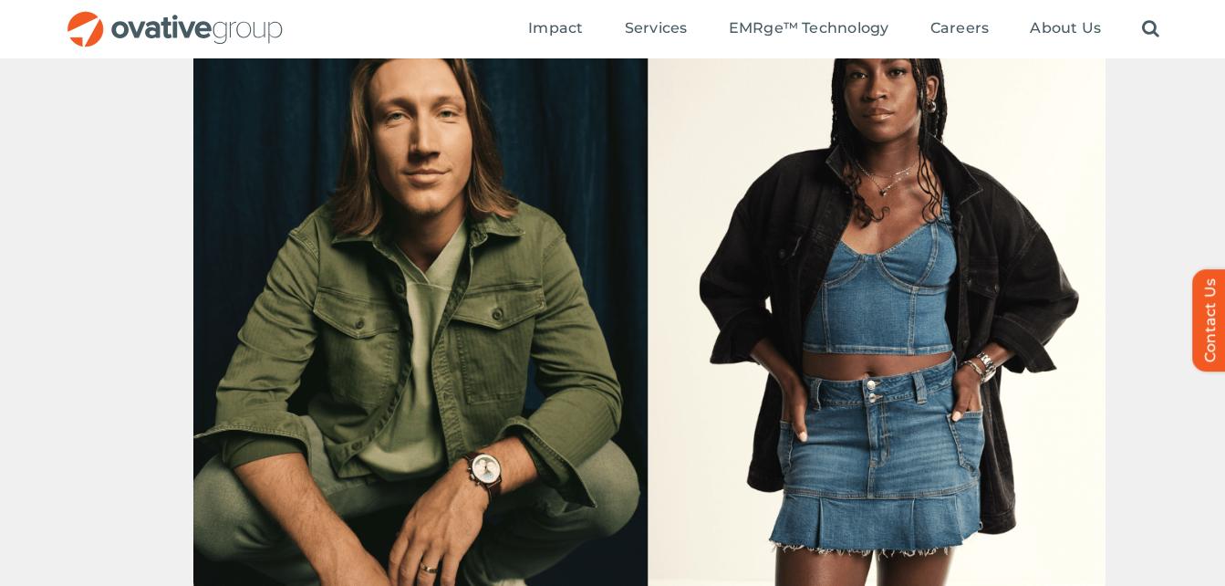
scroll to position [1004, 0]
